Goal: Task Accomplishment & Management: Use online tool/utility

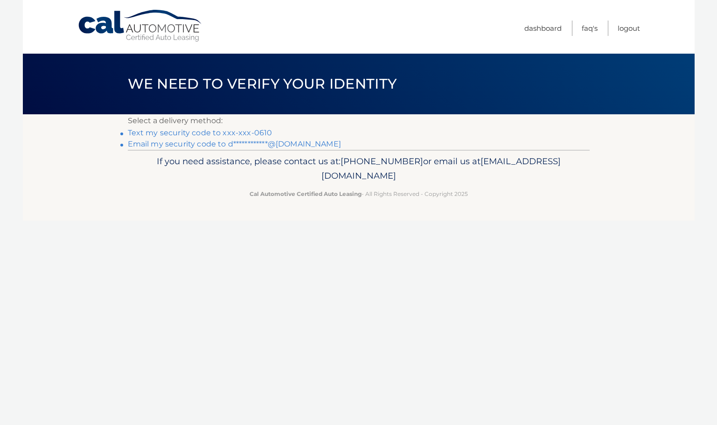
click at [189, 133] on link "Text my security code to xxx-xxx-0610" at bounding box center [200, 132] width 145 height 9
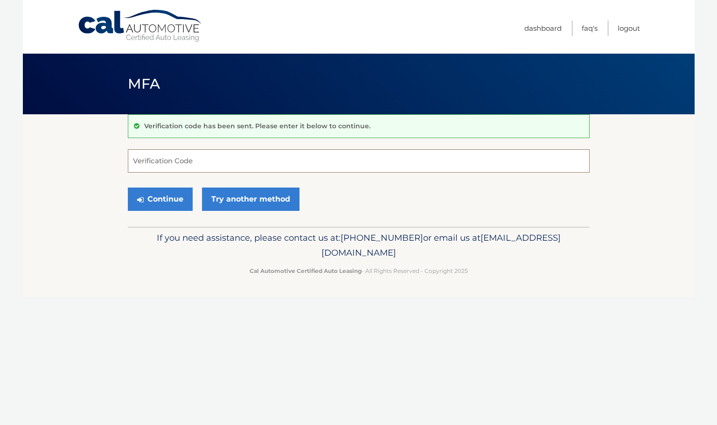
click at [173, 166] on input "Verification Code" at bounding box center [359, 160] width 462 height 23
type input "357575"
click at [166, 200] on button "Continue" at bounding box center [160, 199] width 65 height 23
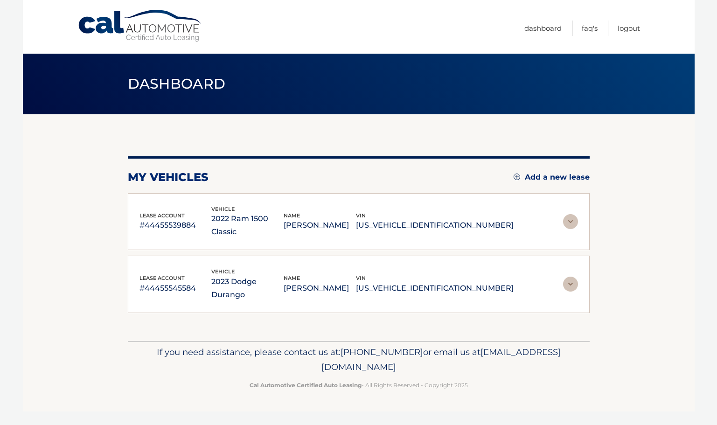
click at [577, 277] on img at bounding box center [570, 284] width 15 height 15
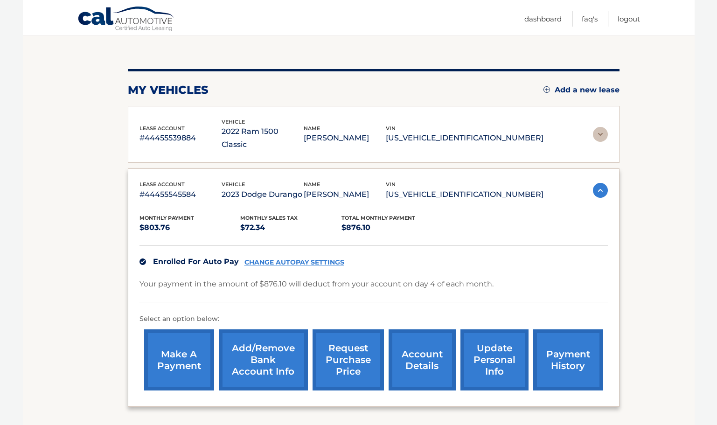
scroll to position [88, 0]
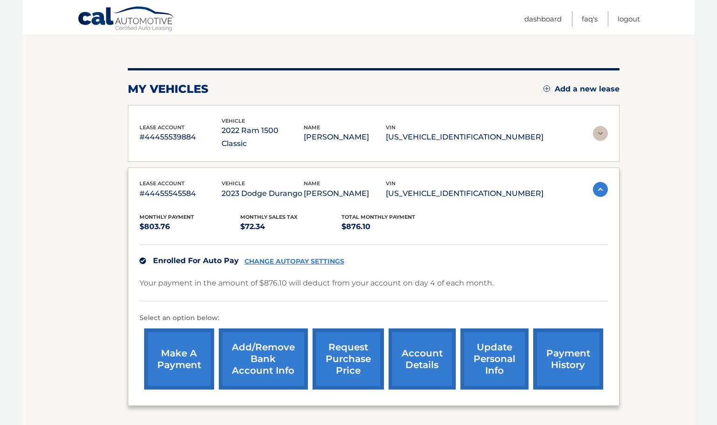
click at [356, 345] on link "request purchase price" at bounding box center [348, 358] width 71 height 61
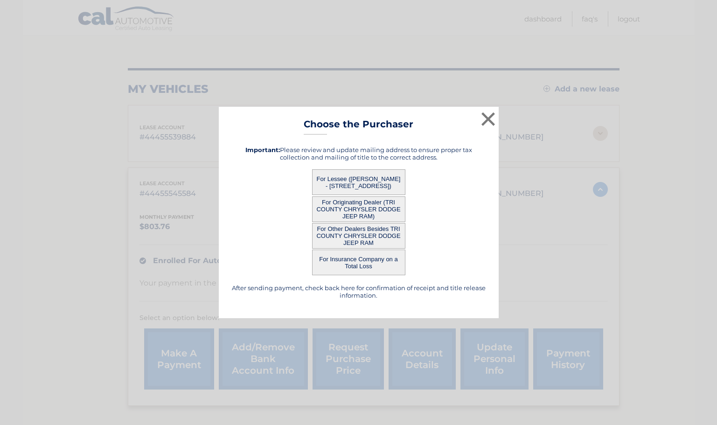
click at [363, 178] on button "For Lessee (DANIEL LASKEY - 6021 COLDSPRINGS DR, , COLLEGEVILLE, PA 19426)" at bounding box center [358, 182] width 93 height 26
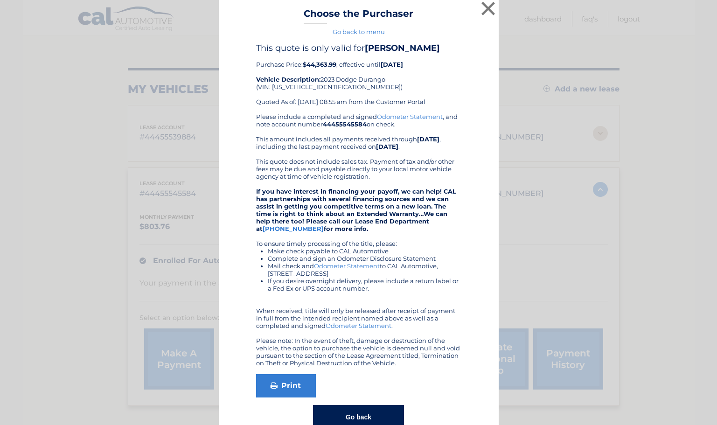
scroll to position [0, 0]
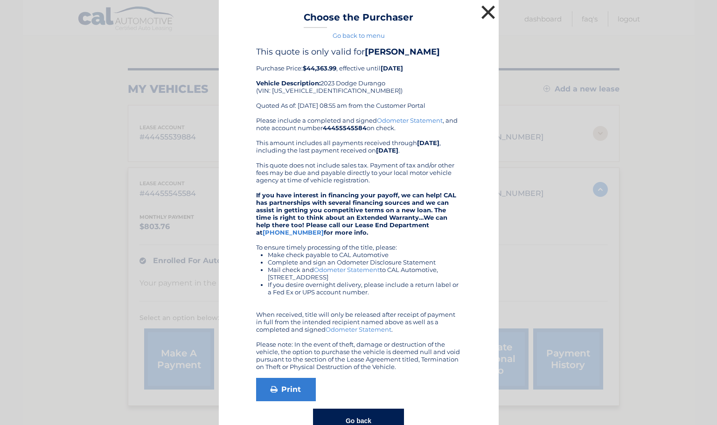
click at [490, 11] on button "×" at bounding box center [488, 12] width 19 height 19
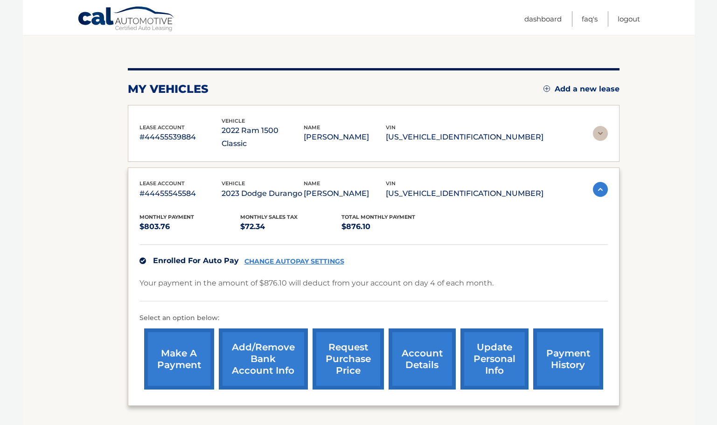
click at [596, 126] on img at bounding box center [600, 133] width 15 height 15
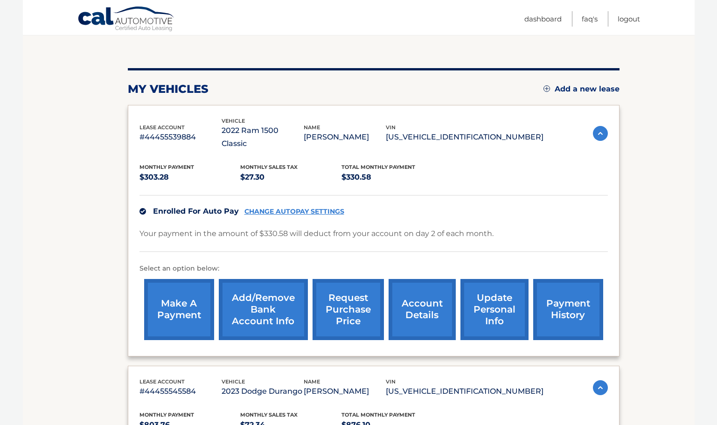
click at [348, 294] on link "request purchase price" at bounding box center [348, 309] width 71 height 61
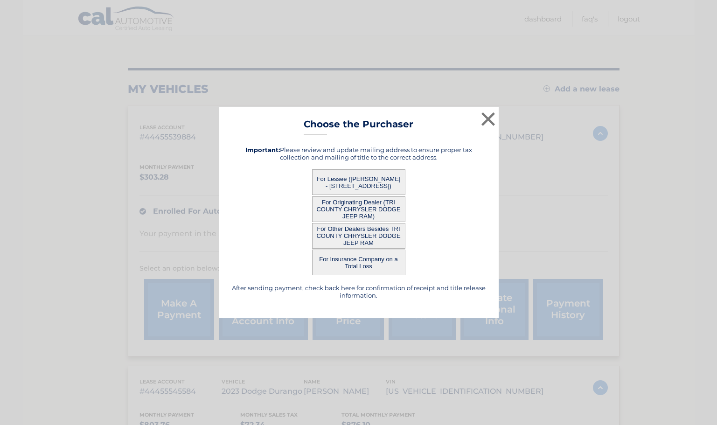
click at [374, 182] on button "For Lessee (DANIEL LASKEY - 6021 COLDSPRINGS DR, , COLLEGEVILLE, PA 19426)" at bounding box center [358, 182] width 93 height 26
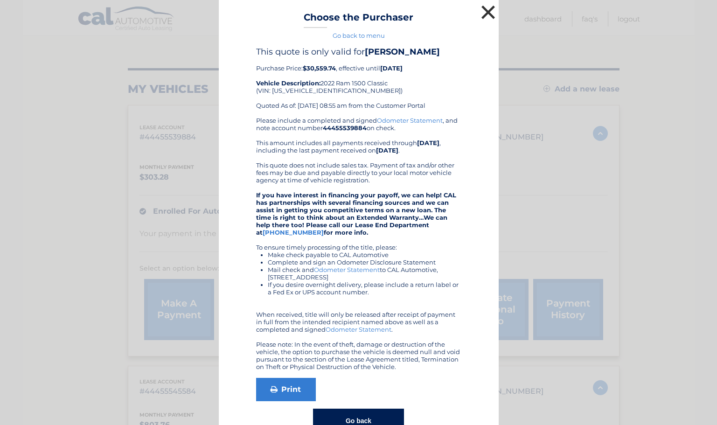
click at [487, 10] on button "×" at bounding box center [488, 12] width 19 height 19
